Goal: Information Seeking & Learning: Learn about a topic

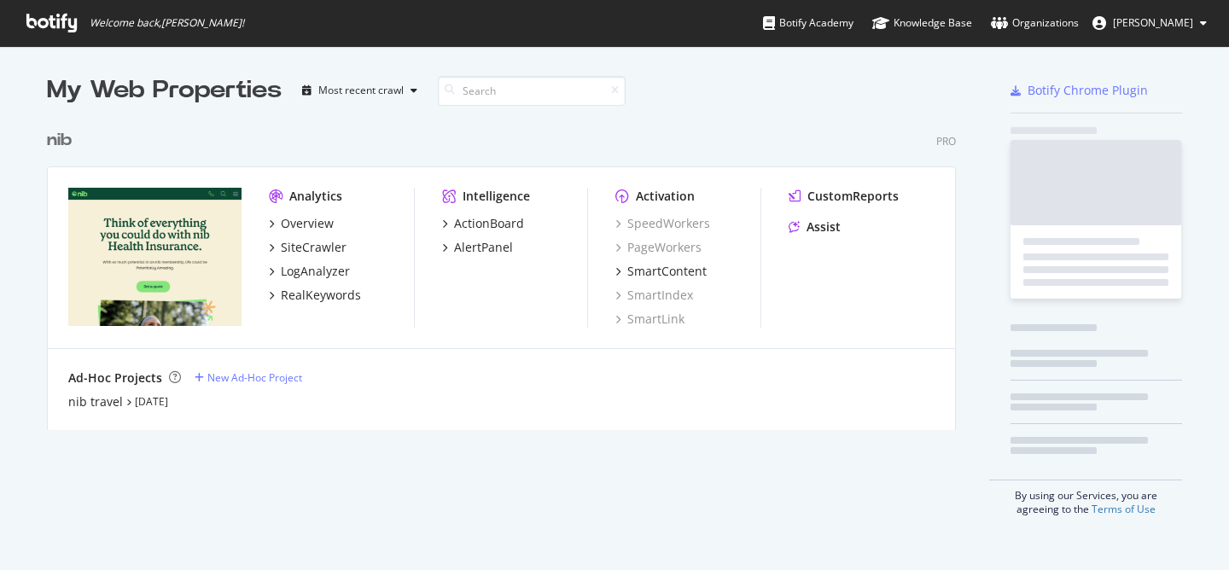
scroll to position [570, 1229]
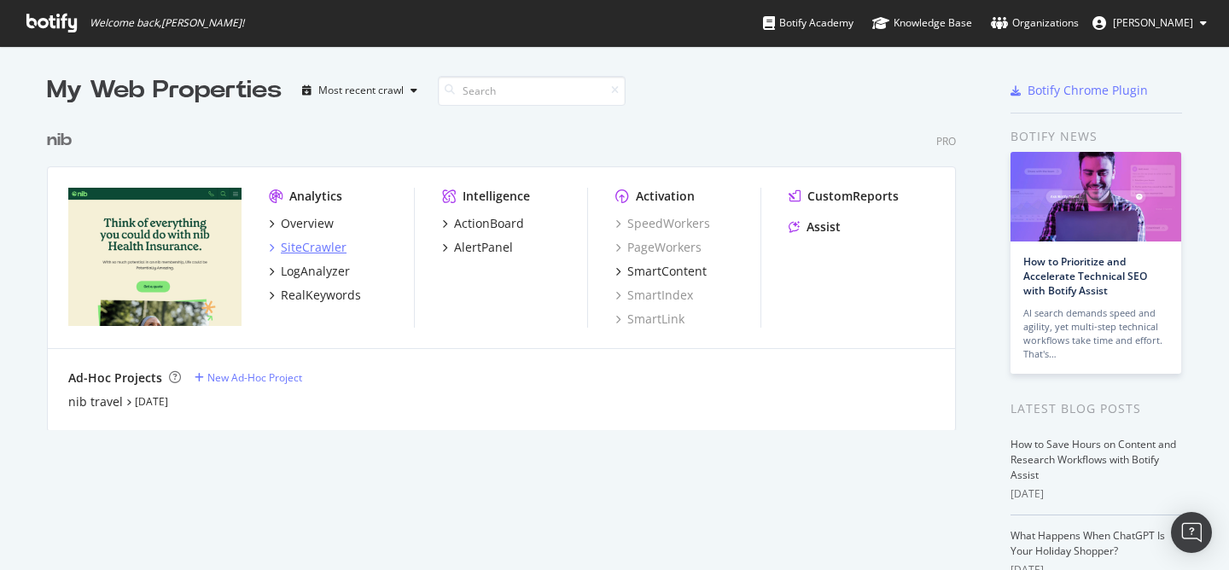
click at [318, 242] on div "SiteCrawler" at bounding box center [314, 247] width 66 height 17
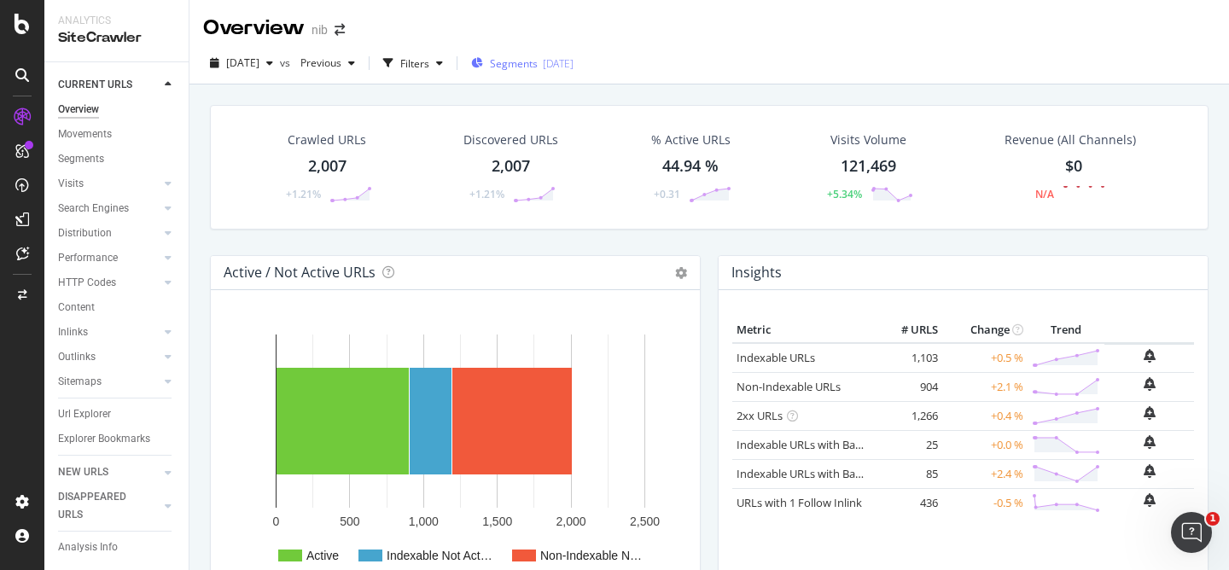
click at [574, 59] on div "[DATE]" at bounding box center [558, 63] width 31 height 15
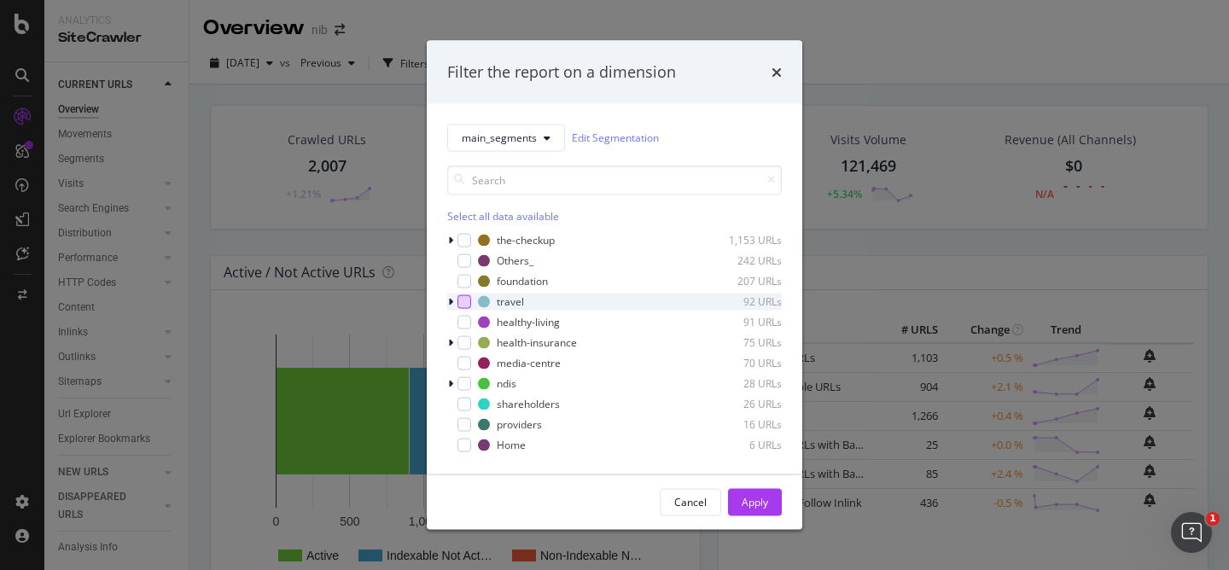
click at [464, 303] on div "modal" at bounding box center [464, 301] width 14 height 14
click at [452, 304] on icon "modal" at bounding box center [450, 301] width 5 height 10
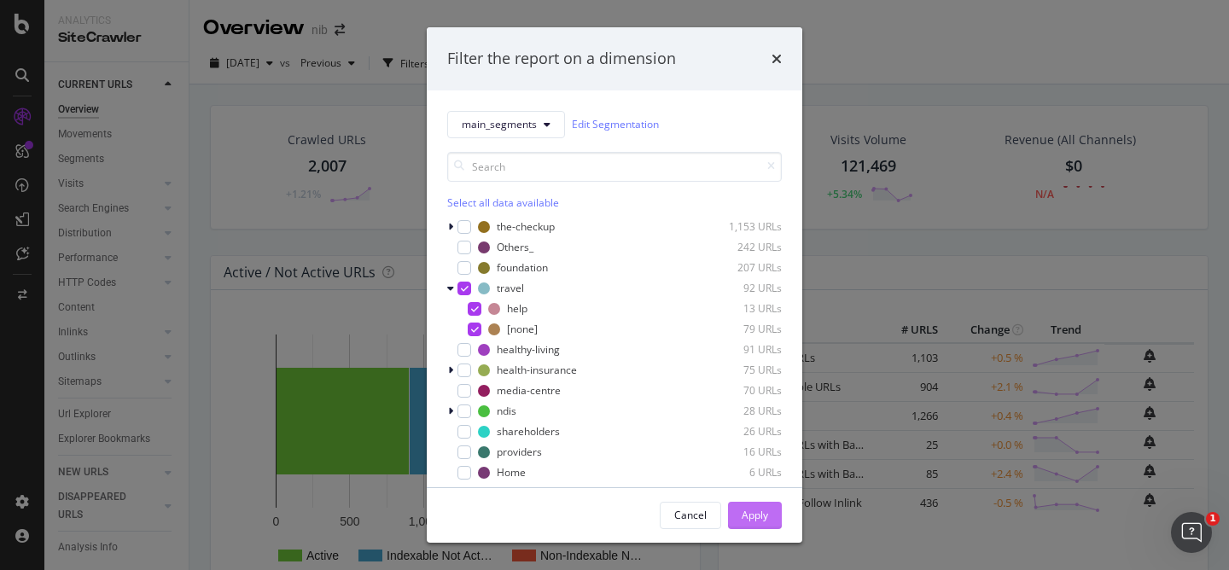
click at [763, 510] on div "Apply" at bounding box center [755, 515] width 26 height 15
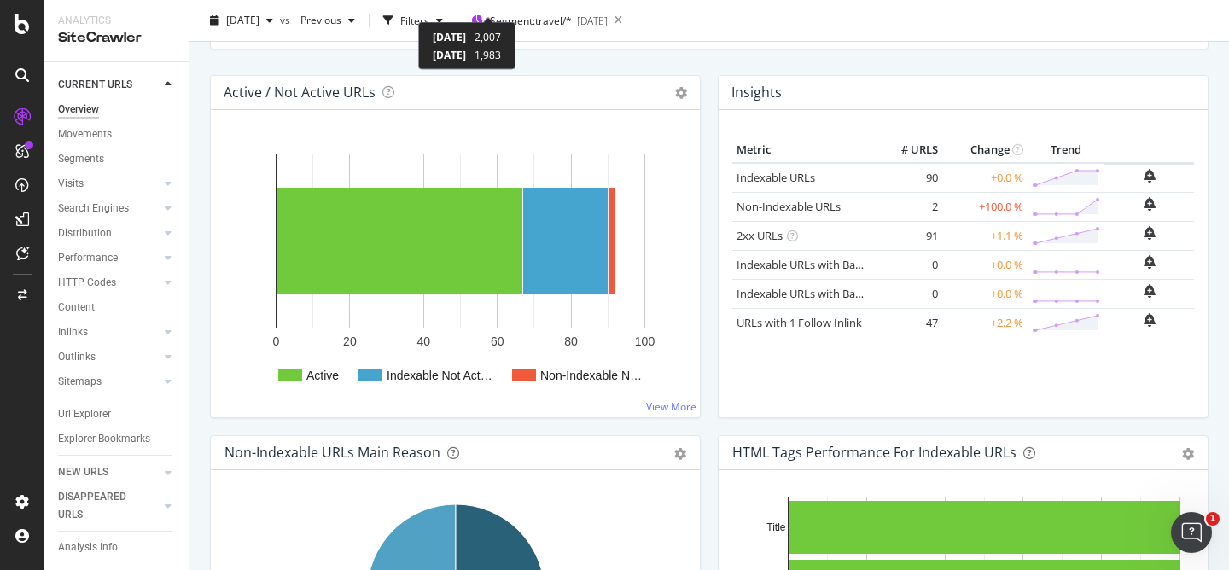
scroll to position [191, 0]
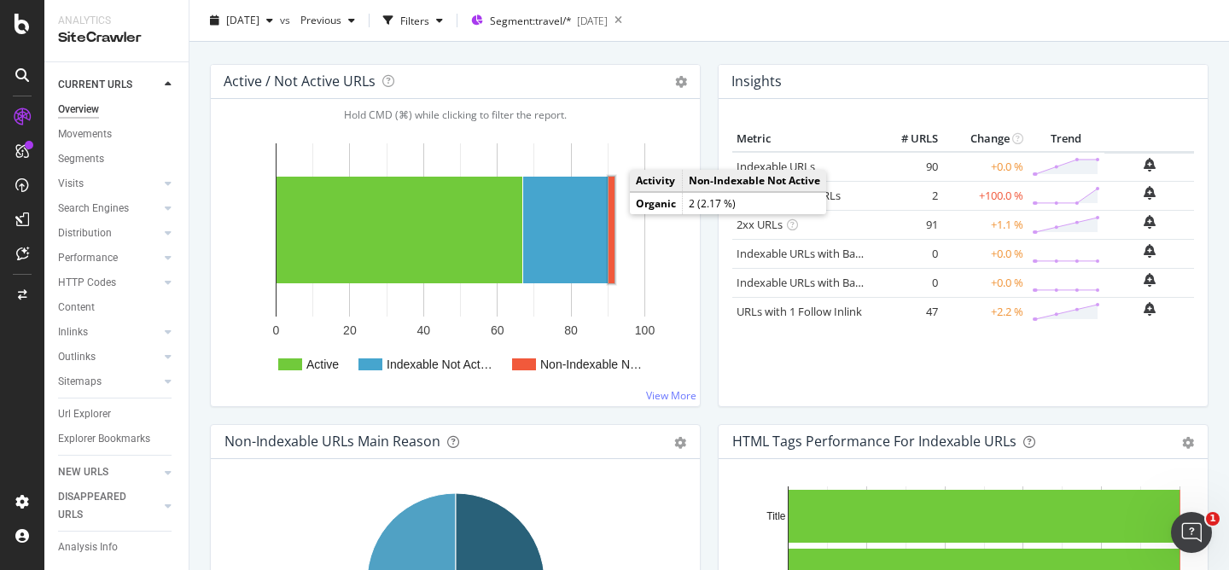
click at [614, 215] on rect "A chart." at bounding box center [612, 230] width 6 height 107
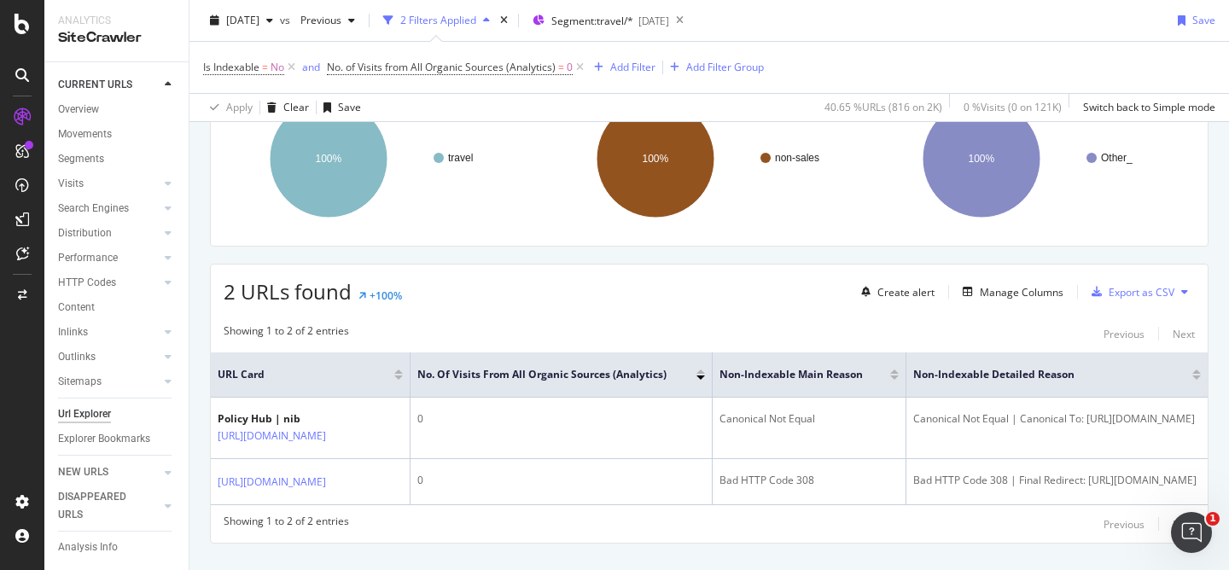
scroll to position [189, 0]
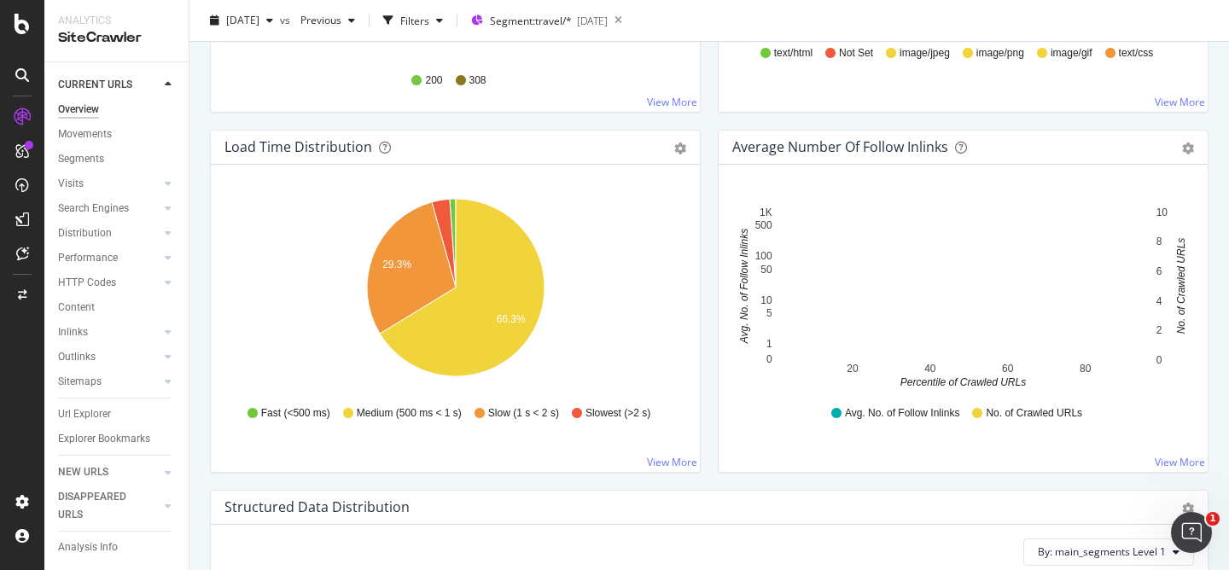
scroll to position [1238, 0]
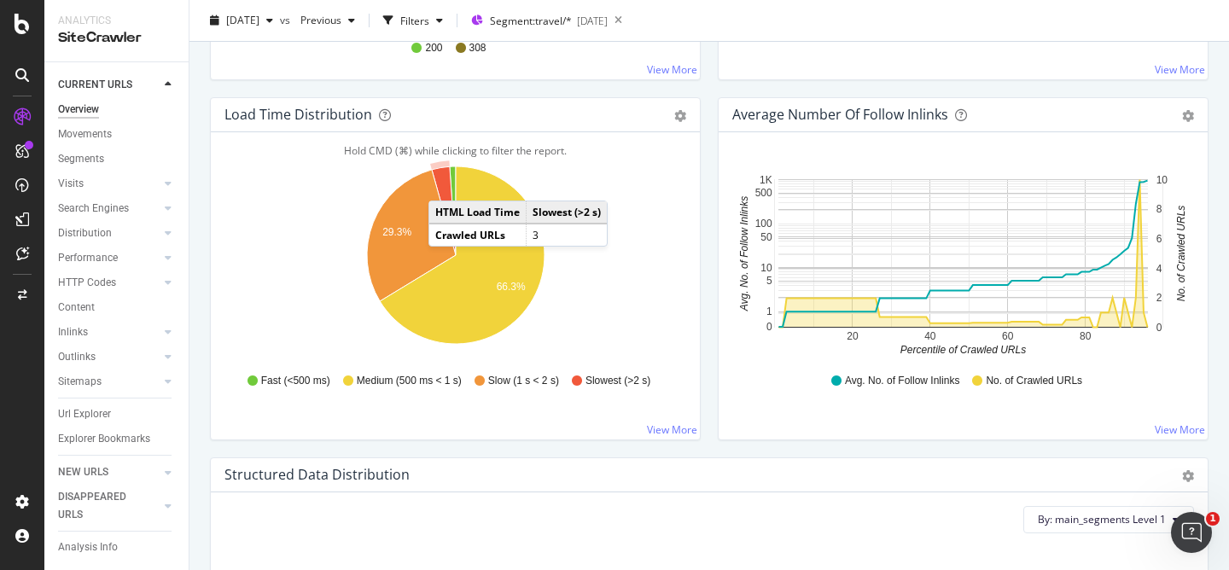
click at [446, 184] on icon "A chart." at bounding box center [444, 210] width 24 height 89
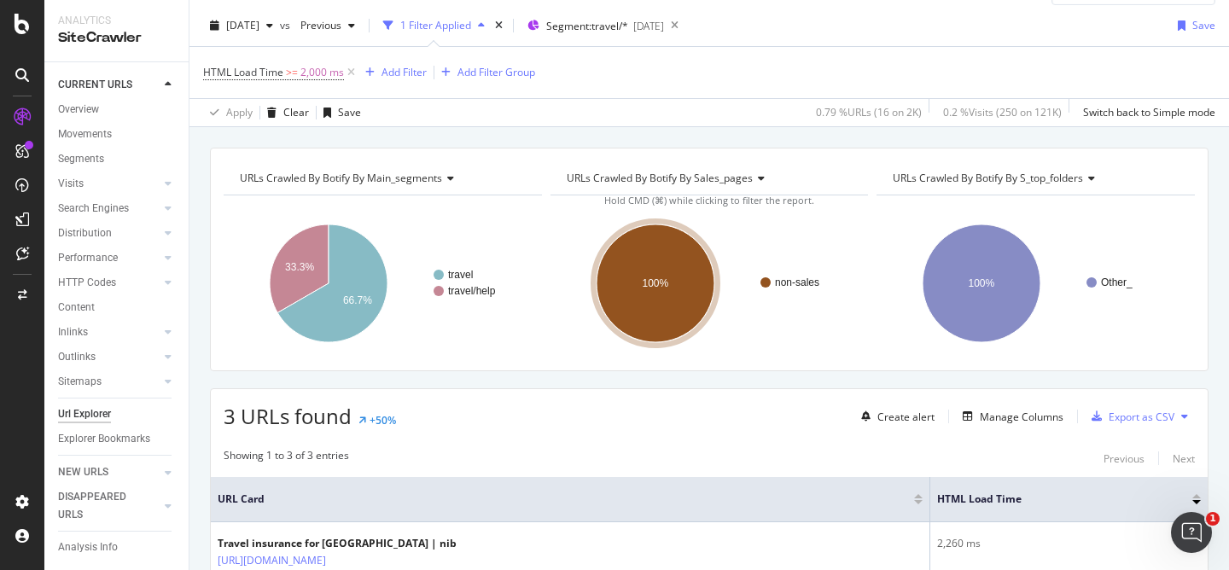
scroll to position [274, 0]
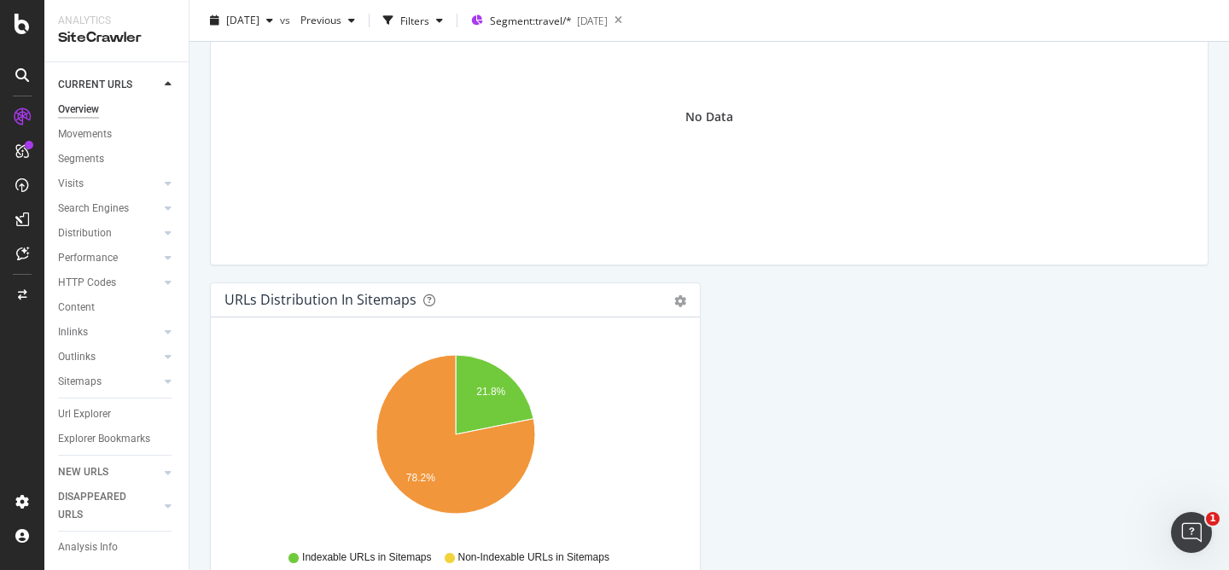
scroll to position [1906, 0]
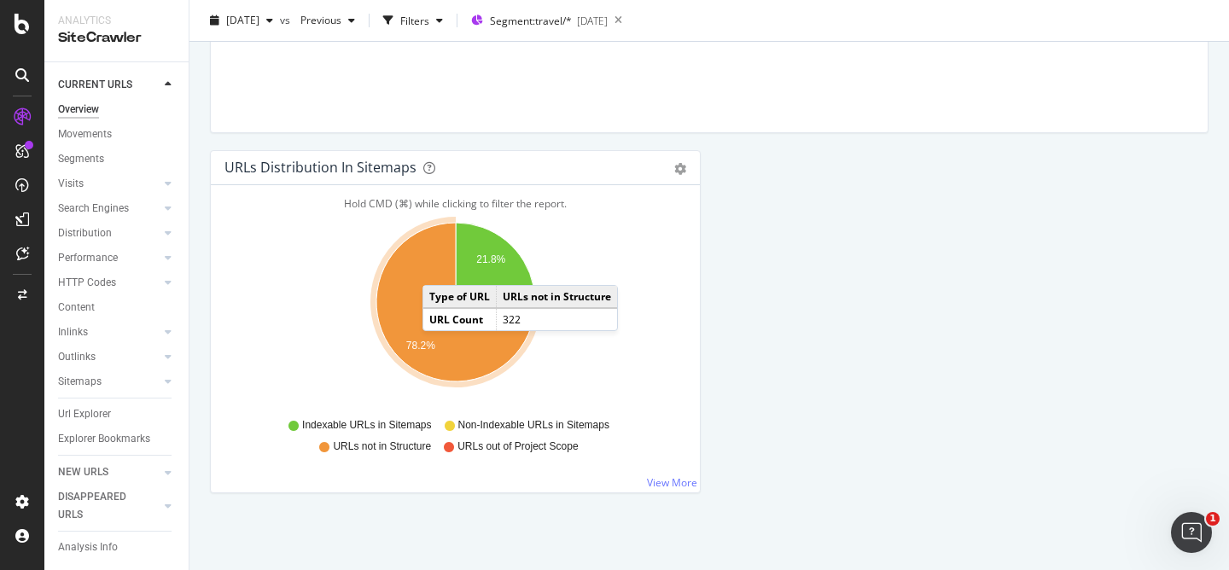
click at [431, 308] on td "URL Count" at bounding box center [459, 319] width 73 height 22
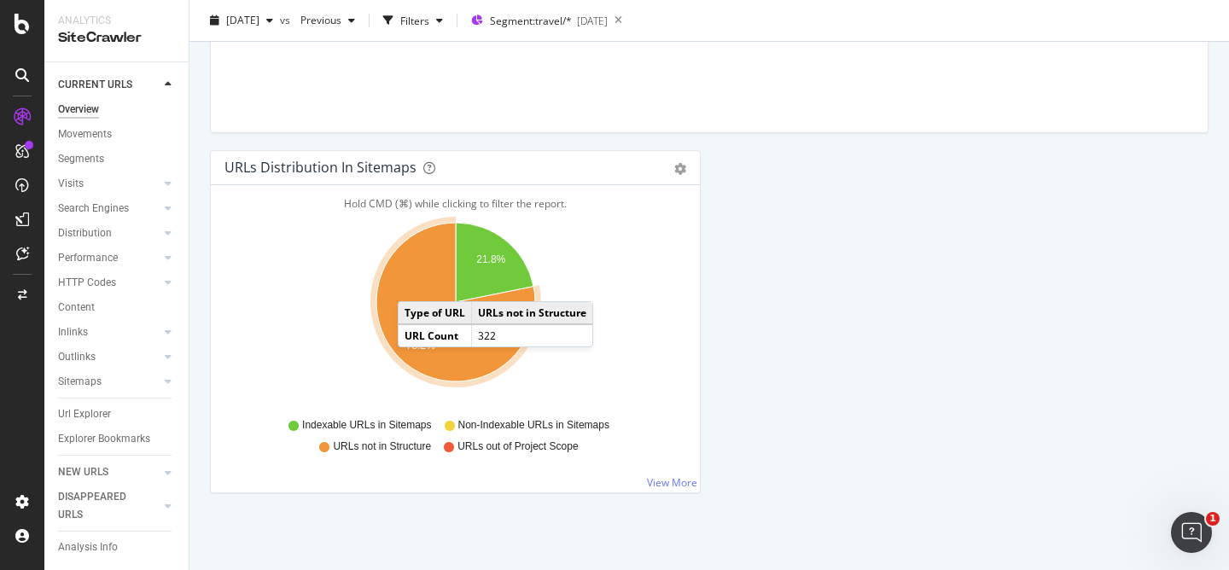
click at [415, 284] on icon "A chart." at bounding box center [455, 302] width 159 height 159
